Goal: Find contact information: Find contact information

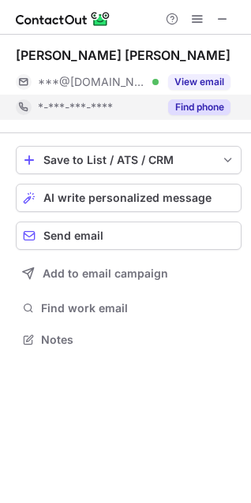
scroll to position [328, 251]
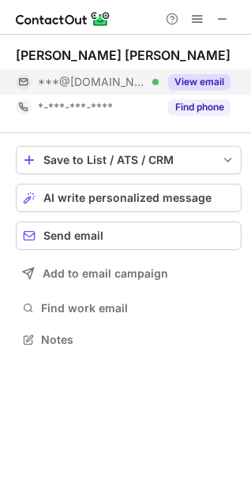
click at [194, 87] on button "View email" at bounding box center [199, 82] width 62 height 16
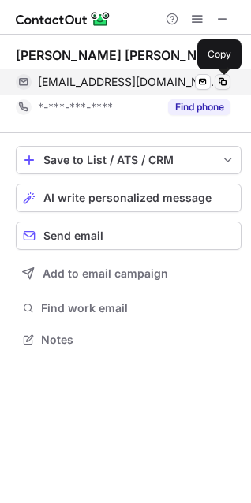
click at [219, 80] on span at bounding box center [222, 82] width 13 height 13
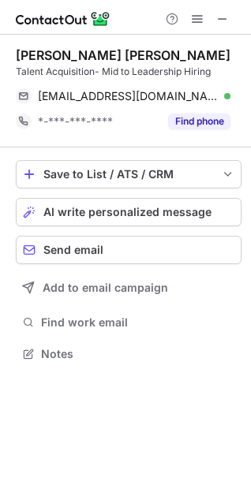
scroll to position [342, 251]
